Goal: Find specific page/section: Find specific page/section

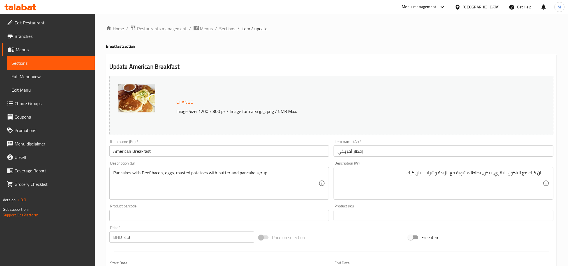
click at [490, 5] on div "[GEOGRAPHIC_DATA]" at bounding box center [481, 7] width 37 height 6
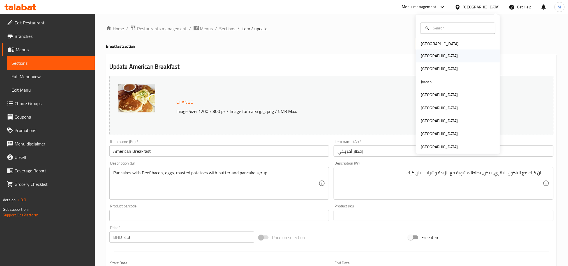
click at [431, 58] on div "[GEOGRAPHIC_DATA]" at bounding box center [458, 56] width 84 height 13
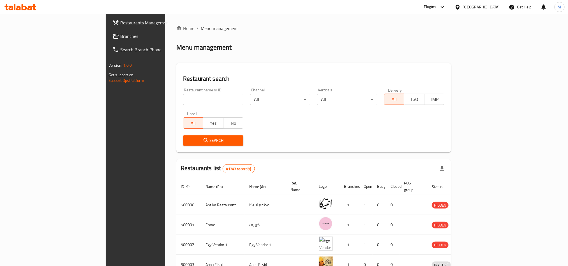
click at [183, 101] on input "search" at bounding box center [213, 99] width 60 height 11
paste input "687533"
type input "687533"
click at [176, 149] on div "Restaurant search Restaurant name or ID 687533 Restaurant name or ID Channel Al…" at bounding box center [313, 107] width 275 height 89
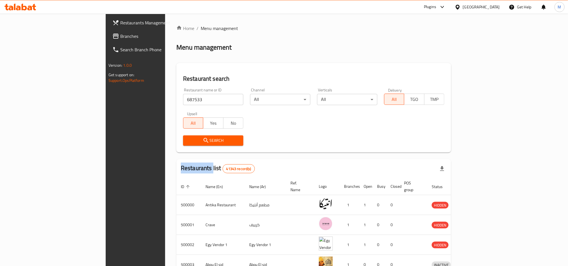
click at [183, 145] on button "Search" at bounding box center [213, 141] width 60 height 10
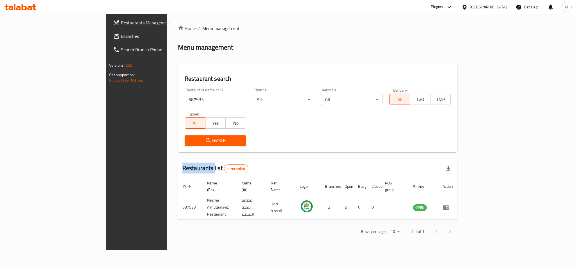
click at [299, 224] on div "Rows per page: 10 1-1 of 1" at bounding box center [318, 231] width 280 height 15
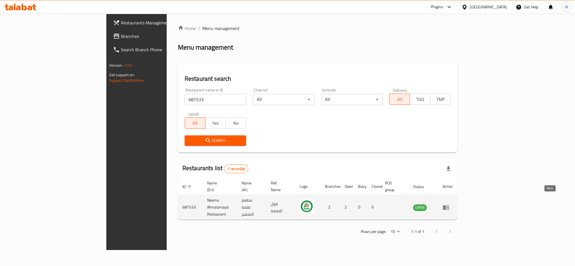
click at [453, 204] on link "enhanced table" at bounding box center [447, 207] width 10 height 7
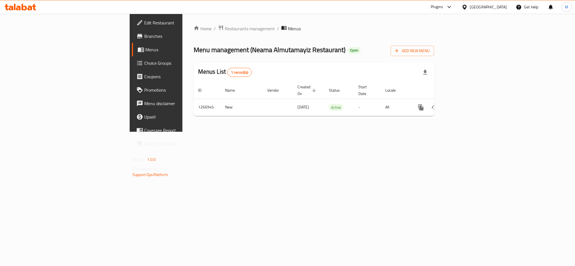
click at [144, 35] on span "Branches" at bounding box center [182, 36] width 77 height 7
